Goal: Task Accomplishment & Management: Use online tool/utility

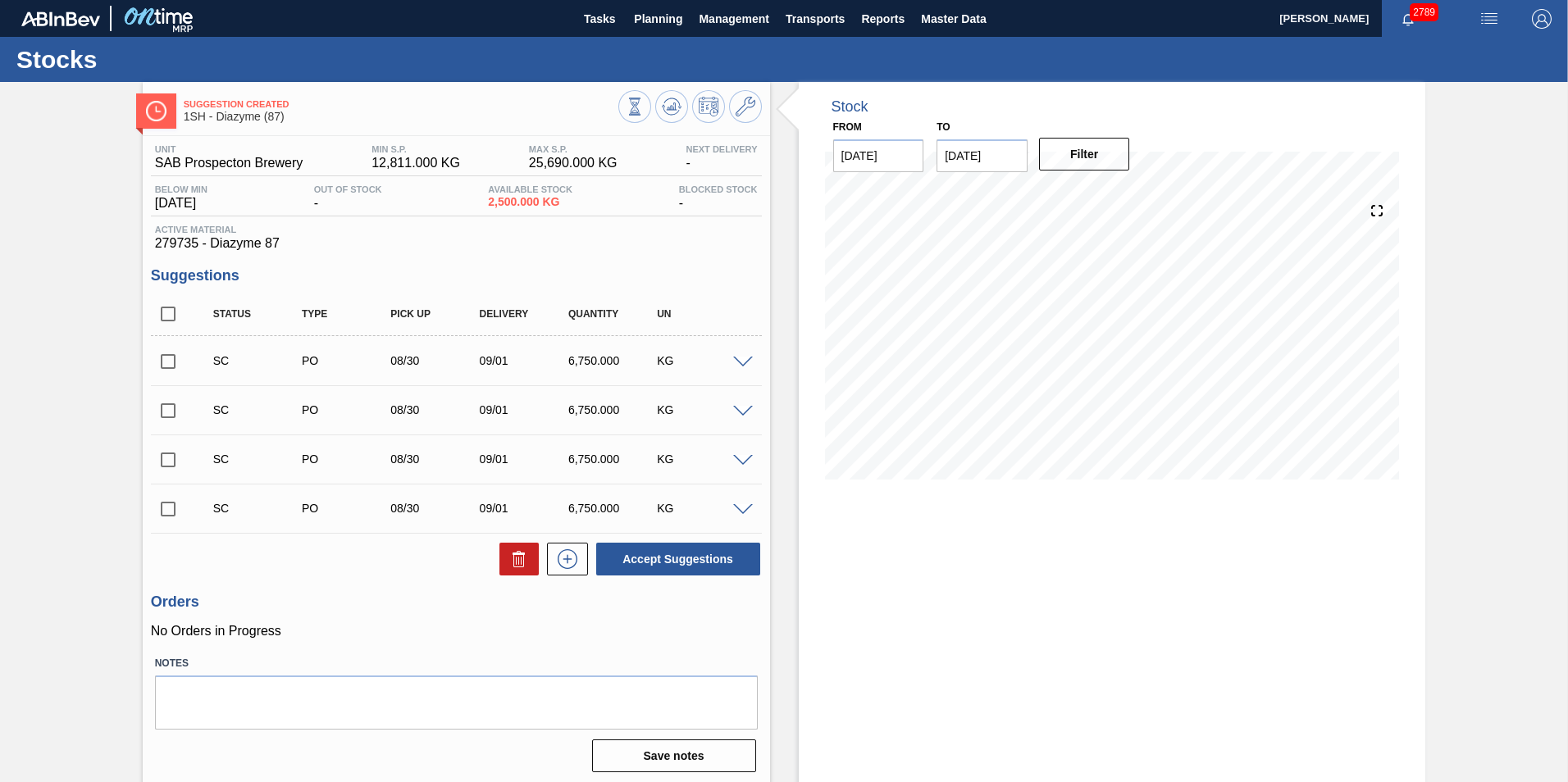
click at [172, 507] on input "checkbox" at bounding box center [168, 509] width 35 height 35
click at [657, 561] on button "Accept Suggestions" at bounding box center [678, 559] width 164 height 33
checkbox input "false"
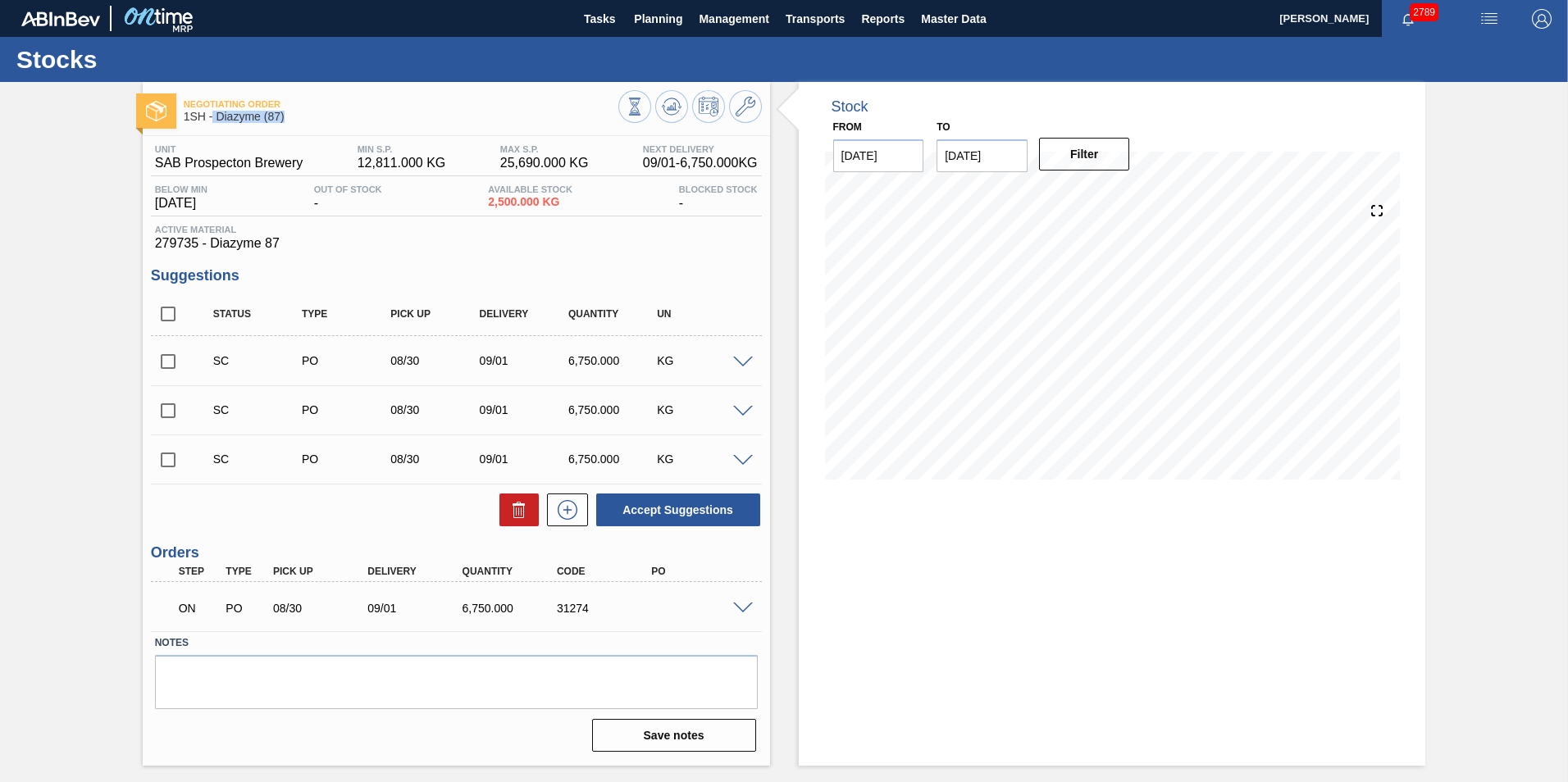
drag, startPoint x: 214, startPoint y: 118, endPoint x: 286, endPoint y: 117, distance: 72.0
click at [286, 117] on span "1SH - Diazyme (87)" at bounding box center [401, 117] width 435 height 12
copy span "Diazyme (87)"
drag, startPoint x: 554, startPoint y: 612, endPoint x: 593, endPoint y: 609, distance: 39.1
click at [593, 609] on div "31274" at bounding box center [605, 608] width 106 height 13
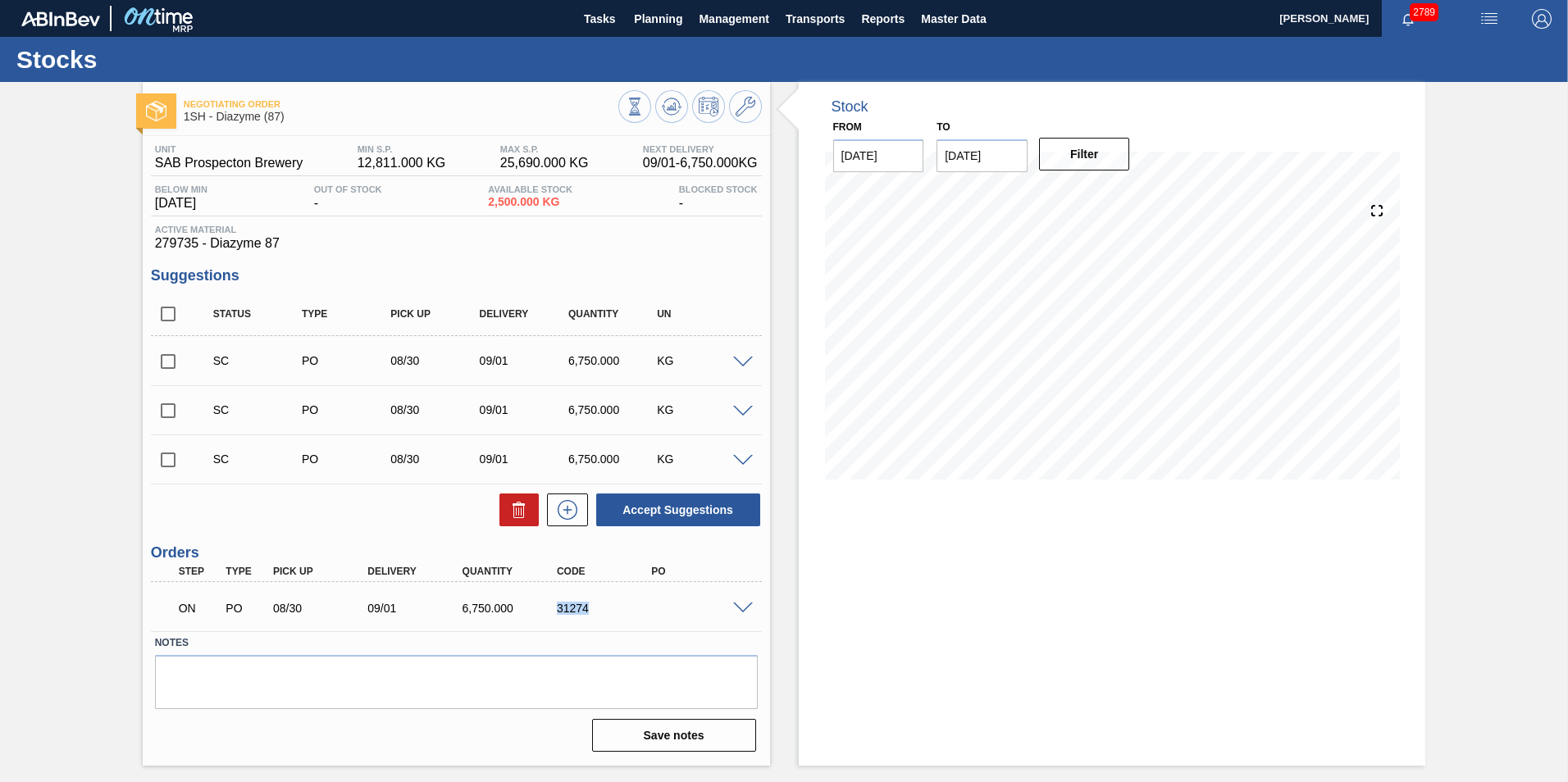
copy div "31274"
drag, startPoint x: 462, startPoint y: 612, endPoint x: 489, endPoint y: 610, distance: 27.1
click at [489, 610] on div "6,750.000" at bounding box center [511, 608] width 106 height 13
copy div "6,750"
